Goal: Transaction & Acquisition: Purchase product/service

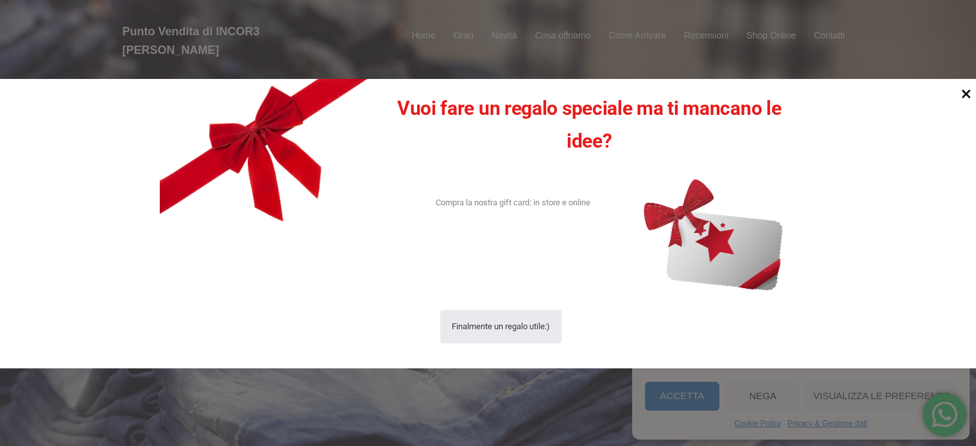
click at [965, 90] on icon at bounding box center [965, 93] width 17 height 17
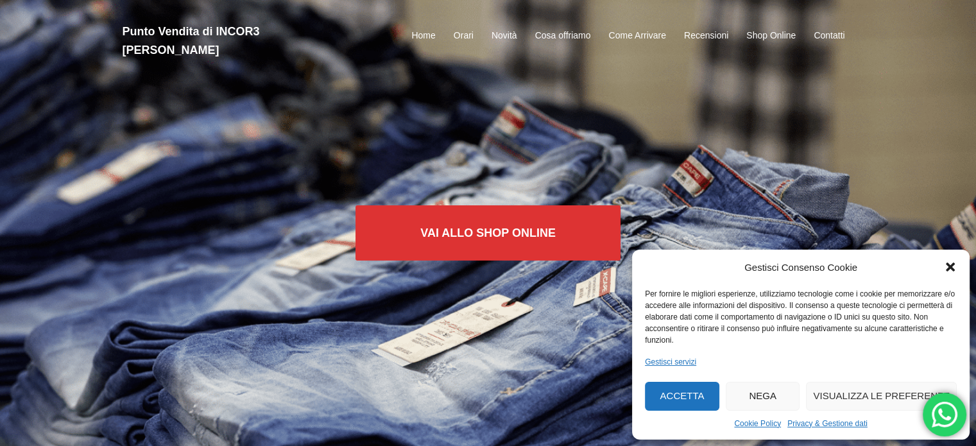
click at [953, 265] on icon "Chiudi la finestra di dialogo" at bounding box center [950, 267] width 9 height 9
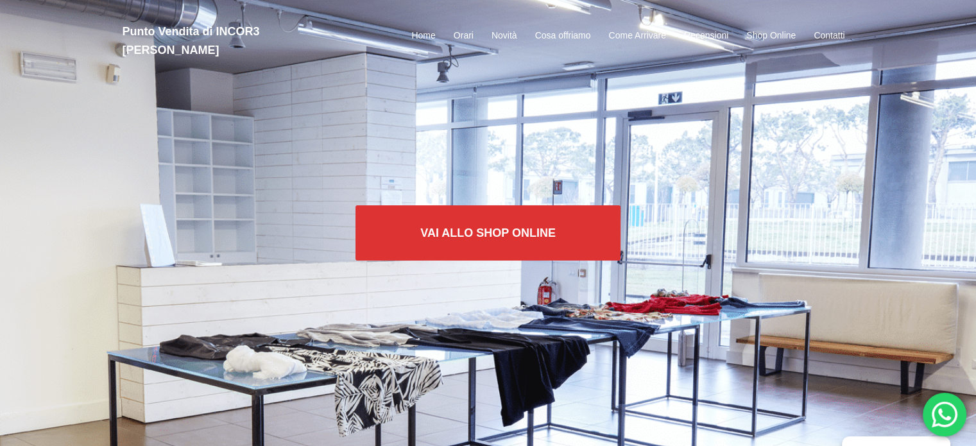
click at [499, 18] on div "Punto Vendita di INCOR3 [PERSON_NAME] Home Orari Novità Cosa offriamo Come Arri…" at bounding box center [488, 36] width 751 height 47
click at [500, 28] on link "Novità" at bounding box center [504, 35] width 26 height 15
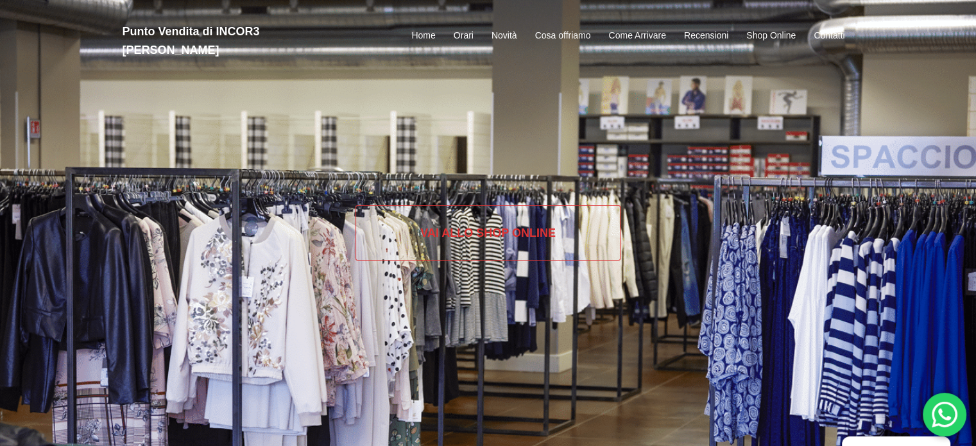
click at [467, 233] on link "Vai allo SHOP ONLINE" at bounding box center [487, 232] width 265 height 55
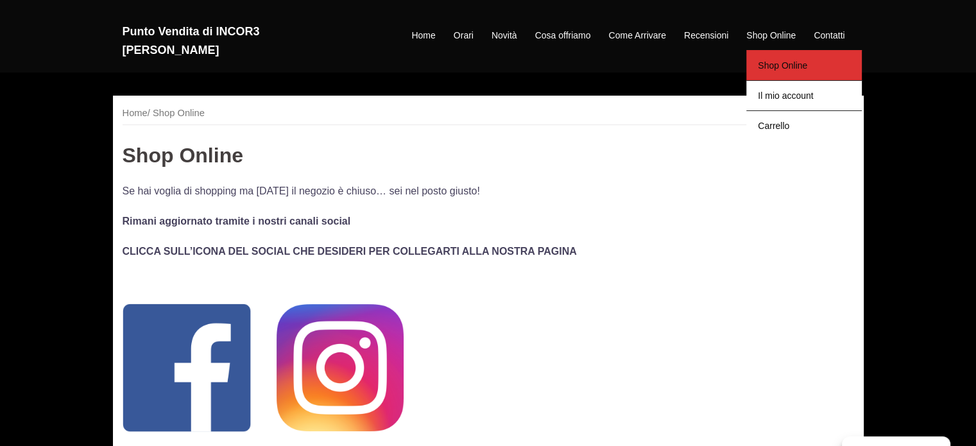
click at [778, 50] on link "Shop Online" at bounding box center [803, 65] width 115 height 30
